Goal: Task Accomplishment & Management: Manage account settings

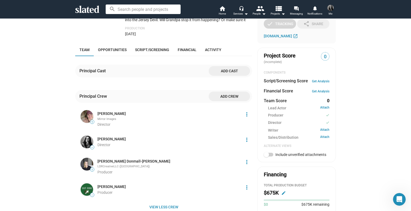
scroll to position [155, 0]
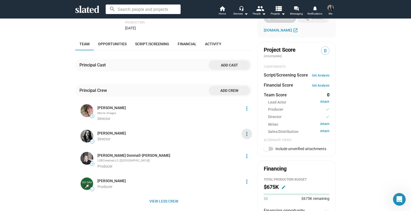
click at [245, 133] on mat-icon "more_vert" at bounding box center [246, 134] width 6 height 6
click at [236, 147] on button "Score impact" at bounding box center [235, 146] width 30 height 8
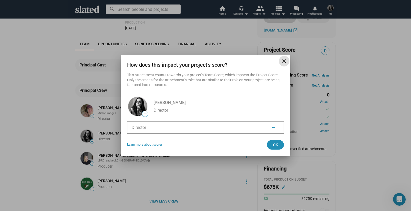
click at [142, 123] on li "Director —" at bounding box center [205, 127] width 157 height 12
click at [276, 144] on span "Ok" at bounding box center [275, 145] width 8 height 10
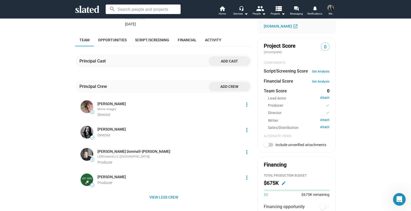
scroll to position [163, 0]
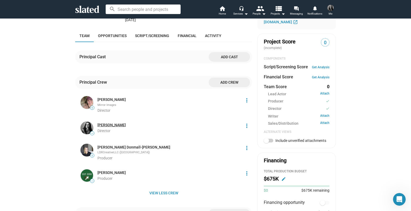
click at [113, 124] on link "[PERSON_NAME]" at bounding box center [111, 124] width 28 height 5
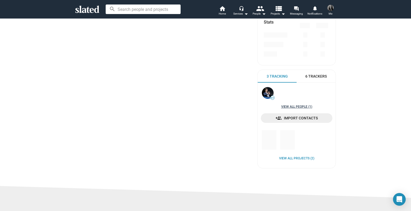
scroll to position [90, 0]
click at [288, 107] on link "View all People (1)" at bounding box center [296, 107] width 31 height 4
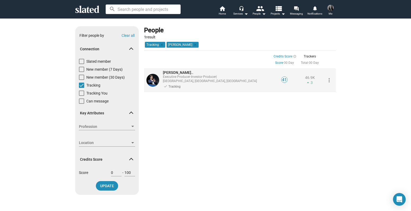
scroll to position [1, 0]
click at [176, 73] on span "Stephan P..." at bounding box center [178, 72] width 30 height 4
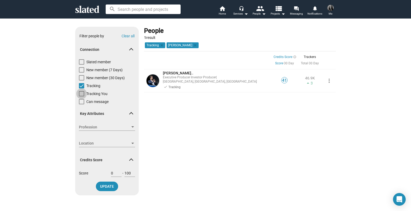
click at [79, 93] on span at bounding box center [81, 93] width 5 height 5
click at [81, 96] on input "Tracking You" at bounding box center [81, 96] width 0 height 0
checkbox input "true"
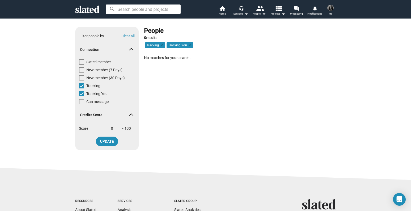
click at [79, 85] on span at bounding box center [81, 85] width 5 height 5
click at [81, 88] on input "Tracking" at bounding box center [81, 88] width 0 height 0
checkbox input "false"
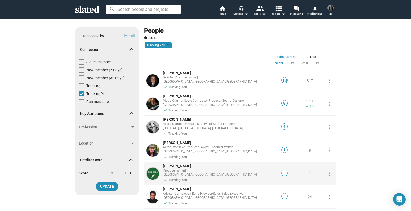
click at [278, 162] on div "—" at bounding box center [283, 173] width 25 height 23
click at [282, 171] on span "—" at bounding box center [284, 173] width 6 height 5
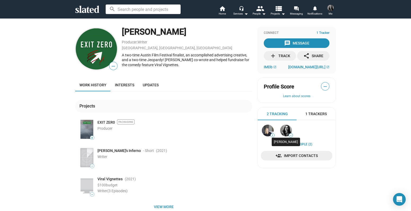
click at [283, 129] on img at bounding box center [286, 131] width 12 height 12
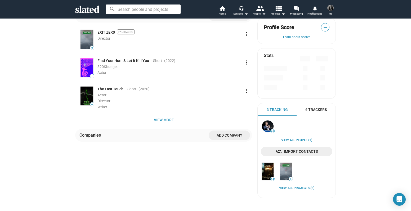
scroll to position [120, 0]
click at [162, 120] on span "View more" at bounding box center [163, 120] width 168 height 10
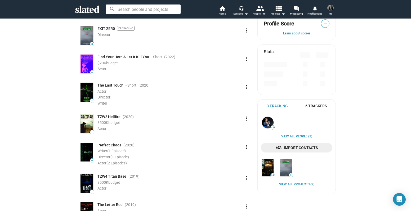
scroll to position [0, 0]
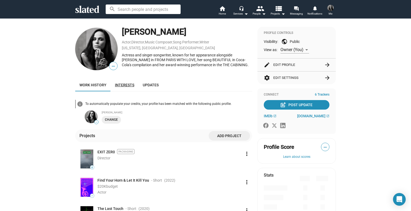
click at [126, 87] on link "Interests" at bounding box center [125, 85] width 28 height 13
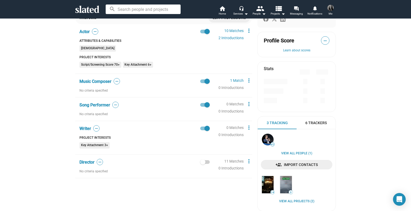
scroll to position [88, 0]
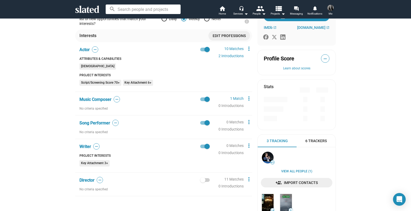
click at [207, 180] on span at bounding box center [205, 180] width 10 height 4
click at [203, 182] on input "checkbox" at bounding box center [202, 182] width 0 height 0
checkbox input "true"
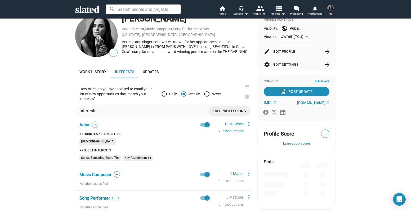
scroll to position [0, 0]
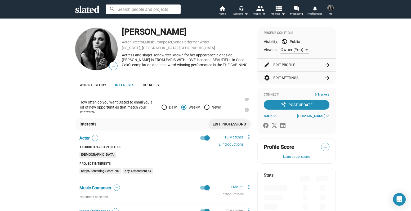
click at [231, 124] on span "Edit professions" at bounding box center [228, 124] width 33 height 10
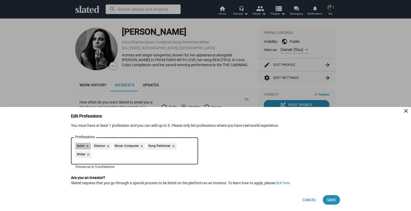
click at [127, 153] on div "Actor close Director close Music Composer close Song Performer close Writer clo…" at bounding box center [134, 151] width 119 height 17
click at [117, 156] on div "Actor close Director close Music Composer close Song Performer close Writer clo…" at bounding box center [134, 151] width 119 height 17
click at [141, 145] on mat-icon "close" at bounding box center [141, 146] width 5 height 5
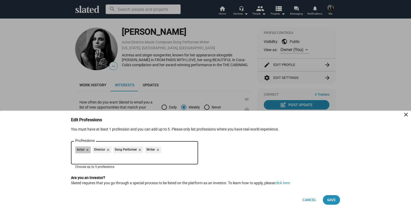
click at [171, 147] on div "Actor close Director close Song Performer close Writer close" at bounding box center [134, 150] width 119 height 8
click at [159, 157] on input "Professions" at bounding box center [135, 157] width 119 height 5
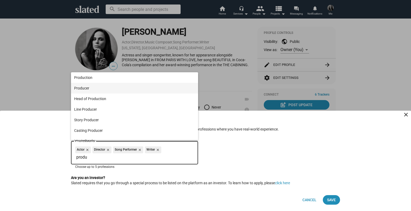
type input "produ"
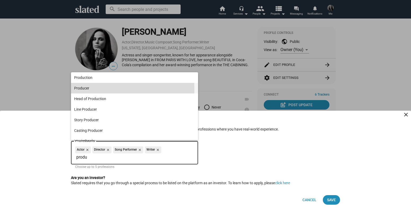
click at [88, 89] on span "Producer" at bounding box center [134, 88] width 121 height 11
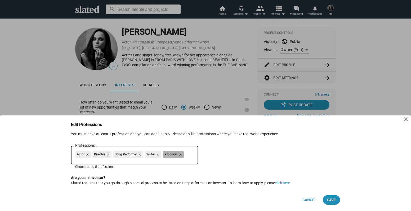
drag, startPoint x: 169, startPoint y: 154, endPoint x: 163, endPoint y: 155, distance: 5.9
click at [163, 154] on mat-chip "Producer close" at bounding box center [173, 154] width 21 height 7
click at [124, 172] on div "Edit Professions close You must have at least 1 profession and you can add up t…" at bounding box center [205, 166] width 281 height 89
click at [333, 198] on span "Save" at bounding box center [331, 200] width 9 height 10
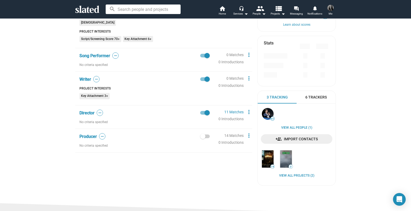
scroll to position [132, 0]
click at [209, 137] on div "Producer — No criteria specified 14 Matches 0 Introductions more_vert" at bounding box center [163, 142] width 177 height 19
click at [205, 135] on span at bounding box center [205, 136] width 10 height 4
click at [203, 138] on input "checkbox" at bounding box center [202, 138] width 0 height 0
checkbox input "true"
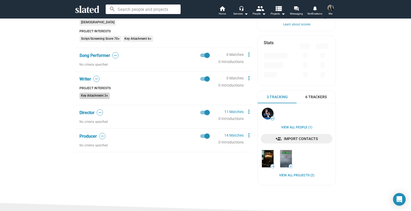
click at [102, 95] on mat-chip "Key Attachment 3+" at bounding box center [94, 96] width 30 height 6
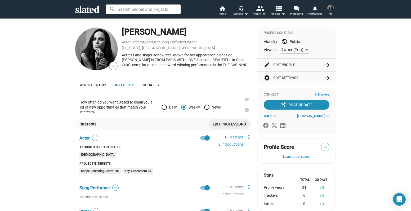
click at [112, 65] on span "—" at bounding box center [113, 66] width 8 height 7
click at [110, 66] on span "—" at bounding box center [113, 66] width 8 height 7
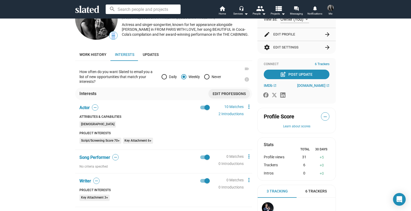
scroll to position [33, 0]
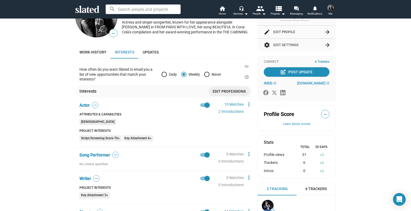
click at [112, 155] on span "—" at bounding box center [115, 154] width 6 height 5
click at [200, 155] on span at bounding box center [205, 155] width 10 height 4
click at [202, 157] on input "checkbox" at bounding box center [202, 157] width 0 height 0
checkbox input "false"
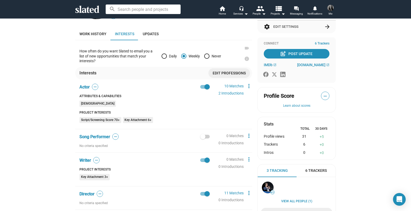
scroll to position [53, 0]
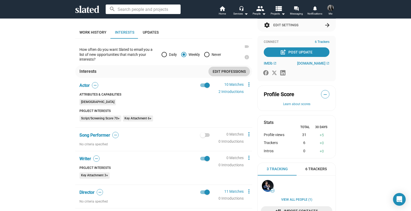
click at [222, 71] on span "Edit professions" at bounding box center [228, 72] width 33 height 10
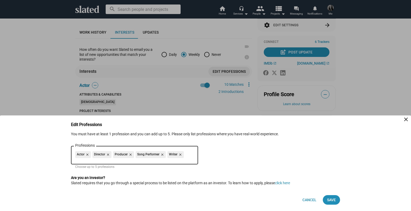
click at [161, 153] on mat-icon "close" at bounding box center [161, 154] width 5 height 5
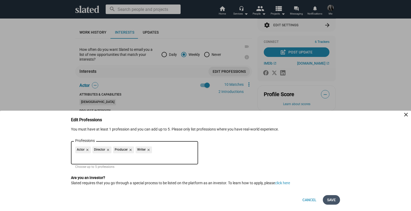
click at [331, 200] on span "Save" at bounding box center [331, 200] width 9 height 10
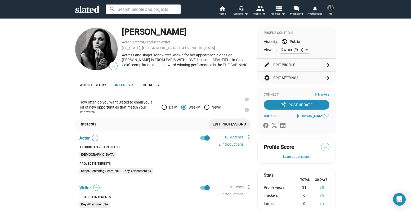
click at [310, 62] on button "edit Edit Profile arrow_forward" at bounding box center [296, 64] width 66 height 13
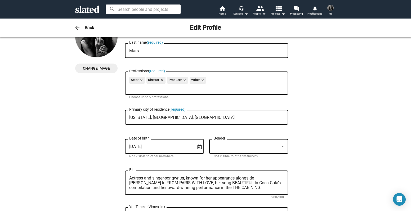
scroll to position [54, 0]
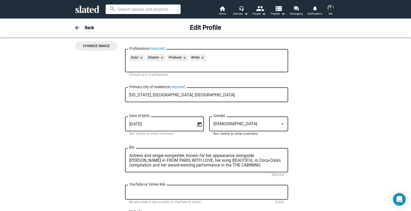
click at [280, 122] on div at bounding box center [282, 124] width 5 height 4
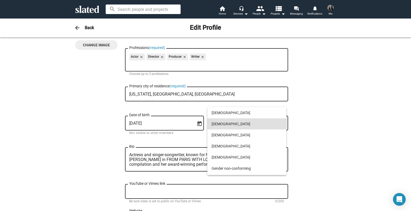
click at [265, 123] on span "[DEMOGRAPHIC_DATA]" at bounding box center [246, 123] width 70 height 11
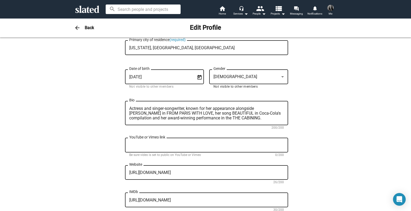
scroll to position [101, 0]
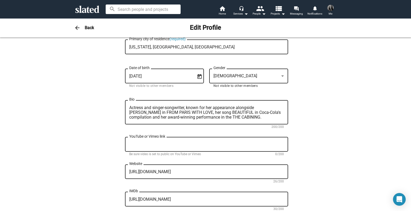
click at [243, 117] on textarea "Actress and singer-songwriter, known for her appearance alongside [PERSON_NAME]…" at bounding box center [206, 112] width 154 height 14
paste textarea "Loremip Dolo si am consecteturad elits-doeiusm tempori, utlabo-etdolorema, aliq…"
type textarea "Loremip Dolo si am consecteturad elits-doeiusm tempori, utlabo-etdolorema, aliq…"
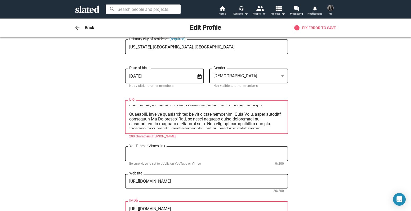
scroll to position [90, 0]
click at [212, 119] on textarea "Bio" at bounding box center [206, 117] width 154 height 24
click at [261, 126] on textarea "Bio" at bounding box center [206, 117] width 154 height 24
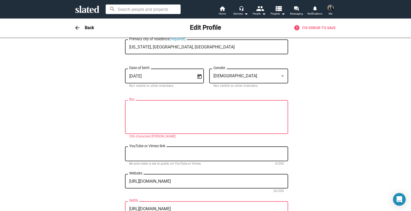
scroll to position [0, 0]
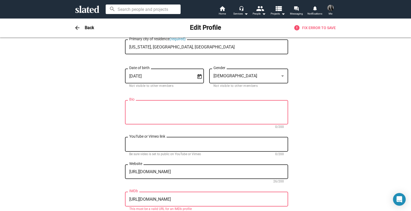
paste textarea "[PERSON_NAME] is an international award-winning actress, singer-songwriter, scr…"
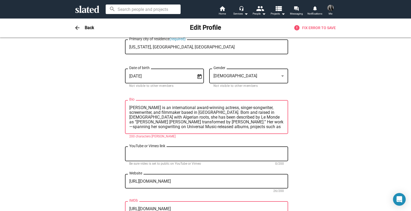
click at [269, 128] on textarea "[PERSON_NAME] is an international award-winning actress, singer-songwriter, scr…" at bounding box center [206, 117] width 154 height 24
paste textarea "as “[PERSON_NAME] [PERSON_NAME] transformed by [PERSON_NAME]” (Le Monde). Her w…"
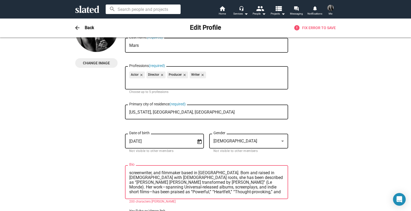
scroll to position [76, 0]
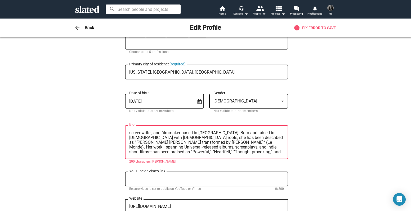
click at [186, 154] on textarea "[PERSON_NAME] is an international award-winning actress, singer-songwriter, scr…" at bounding box center [206, 142] width 154 height 24
click at [164, 145] on textarea "[PERSON_NAME] is an international award-winning actress, singer-songwriter, scr…" at bounding box center [206, 142] width 154 height 24
drag, startPoint x: 246, startPoint y: 133, endPoint x: 265, endPoint y: 133, distance: 18.3
click at [265, 133] on textarea "[PERSON_NAME] is an international award-winning actress, singer-songwriter, scr…" at bounding box center [206, 142] width 154 height 24
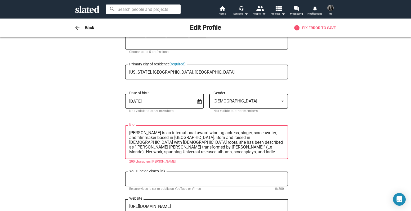
drag, startPoint x: 138, startPoint y: 149, endPoint x: 160, endPoint y: 148, distance: 21.4
click at [160, 148] on textarea "[PERSON_NAME] is an international award-winning actress, singer, screenwriter, …" at bounding box center [206, 142] width 154 height 24
click at [256, 148] on textarea "[PERSON_NAME] is an international award-winning actress, singer, screenwriter, …" at bounding box center [206, 142] width 154 height 24
click at [263, 148] on textarea "[PERSON_NAME] is an international award-winning actress, singer, screenwriter, …" at bounding box center [206, 142] width 154 height 24
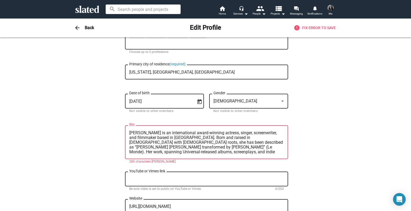
click at [261, 149] on textarea "[PERSON_NAME] is an international award-winning actress, singer, screenwriter, …" at bounding box center [206, 142] width 154 height 24
click at [260, 152] on textarea "[PERSON_NAME] is an international award-winning actress, singer, screenwriter, …" at bounding box center [206, 142] width 154 height 24
click at [189, 153] on textarea "[PERSON_NAME] is an international award-winning actress, singer, screenwriter, …" at bounding box center [206, 142] width 154 height 24
paste textarea "International award-winning actress, singer, and filmmaker based in [GEOGRAPHIC…"
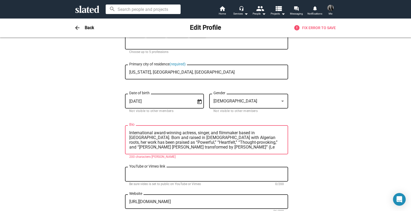
type textarea "International award-winning actress, singer, and filmmaker based in [GEOGRAPHIC…"
click at [82, 27] on div "arrow_back Back Edit Profile error Fix Error to save" at bounding box center [205, 27] width 271 height 11
click at [76, 27] on mat-icon "arrow_back" at bounding box center [77, 28] width 6 height 6
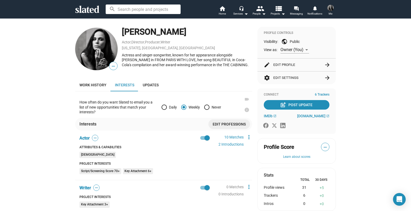
scroll to position [2, 0]
